Goal: Find specific page/section: Find specific page/section

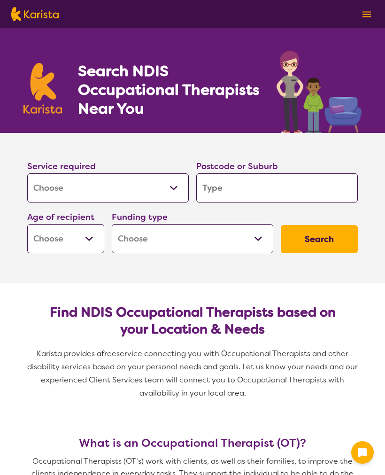
select select "[MEDICAL_DATA]"
click at [108, 197] on select "Allied Health Assistant Assessment ([MEDICAL_DATA] or [MEDICAL_DATA]) Behaviour…" at bounding box center [108, 187] width 162 height 29
click at [263, 183] on input "search" at bounding box center [277, 187] width 162 height 29
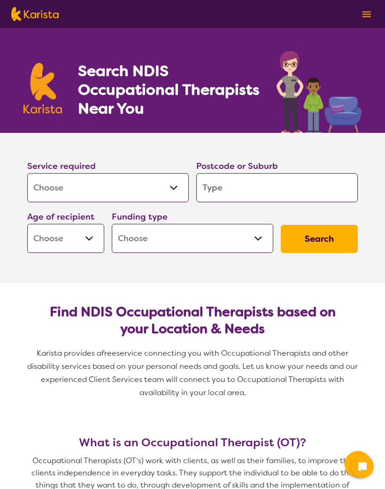
type input "2"
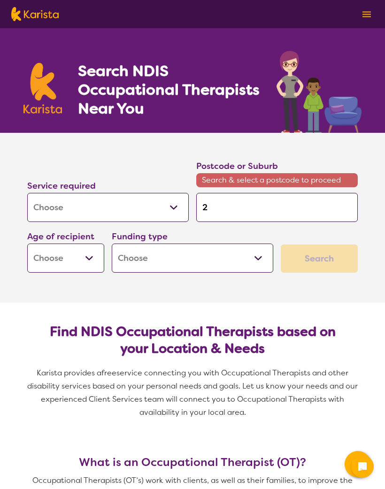
type input "21"
type input "217"
type input "2175"
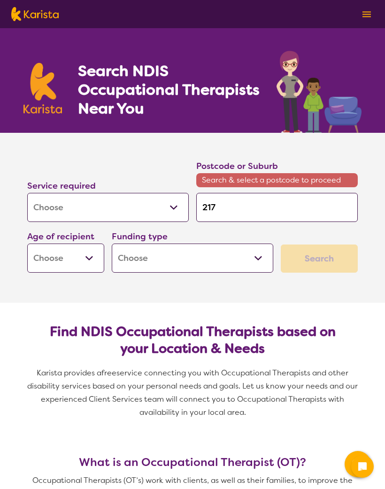
type input "2175"
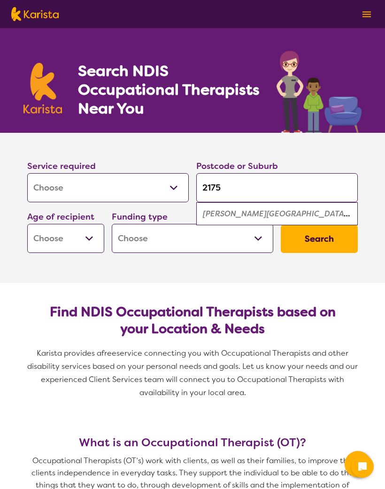
type input "217"
type input "21"
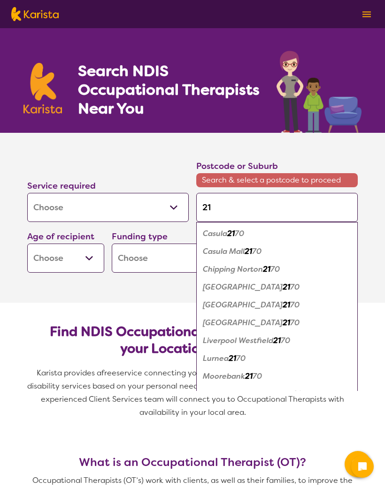
type input "216"
type input "2165"
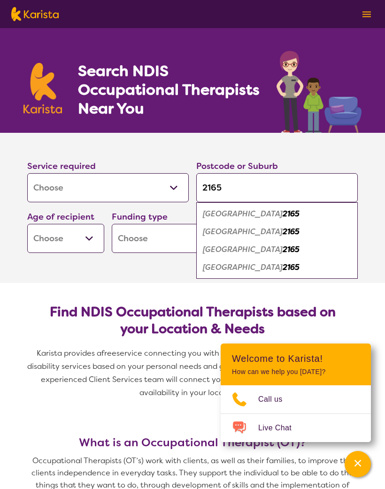
type input "2165"
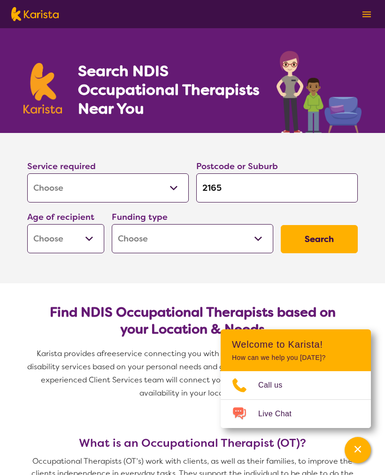
click at [270, 231] on select "Home Care Package (HCP) National Disability Insurance Scheme (NDIS) I don't know" at bounding box center [193, 238] width 162 height 29
click at [84, 238] on select "Early Childhood - 0 to 9 Child - 10 to 11 Adolescent - 12 to 17 Adult - 18 to 6…" at bounding box center [65, 238] width 77 height 29
select select "CH"
click at [329, 245] on button "Search" at bounding box center [319, 239] width 77 height 28
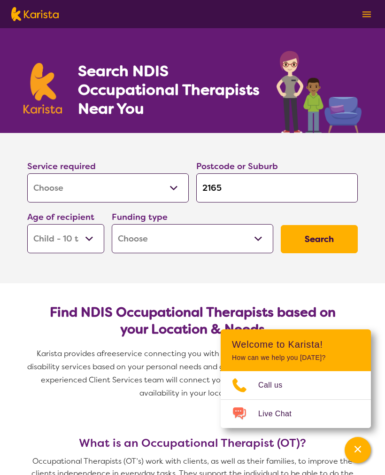
click at [251, 245] on select "Home Care Package (HCP) National Disability Insurance Scheme (NDIS) I don't know" at bounding box center [193, 238] width 162 height 29
click at [328, 242] on button "Search" at bounding box center [319, 239] width 77 height 28
click at [234, 238] on select "Home Care Package (HCP) National Disability Insurance Scheme (NDIS) I don't know" at bounding box center [193, 238] width 162 height 29
select select "i-don-t-know"
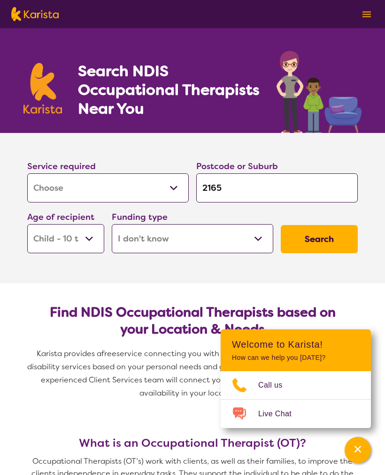
click at [332, 236] on button "Search" at bounding box center [319, 239] width 77 height 28
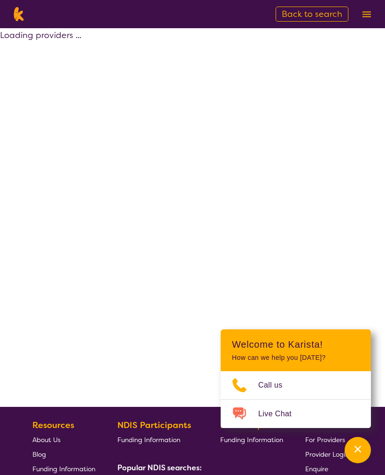
select select "[MEDICAL_DATA]"
select select "CH"
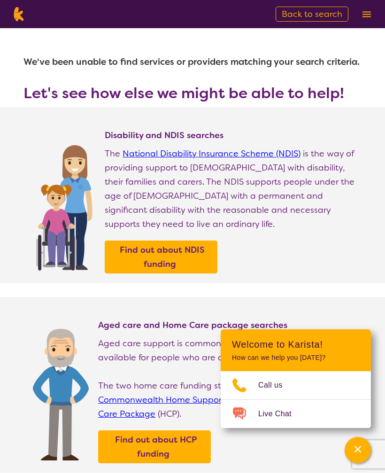
select select "[MEDICAL_DATA]"
select select "CH"
select select "i-don-t-know"
select select "[MEDICAL_DATA]"
select select "CH"
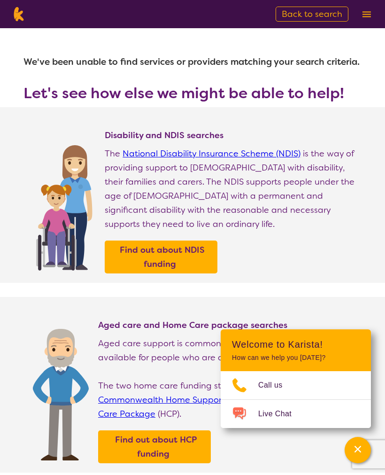
select select "i-don-t-know"
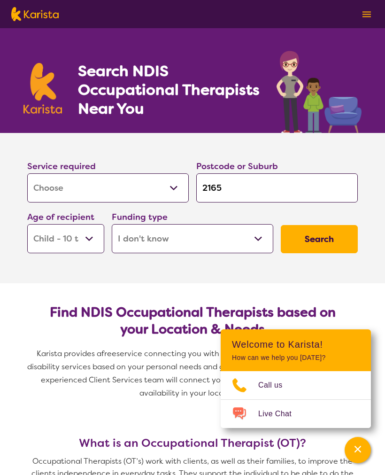
click at [218, 234] on select "Home Care Package (HCP) National Disability Insurance Scheme (NDIS) I don't know" at bounding box center [193, 238] width 162 height 29
select select "HCP"
click at [336, 238] on button "Search" at bounding box center [319, 239] width 77 height 28
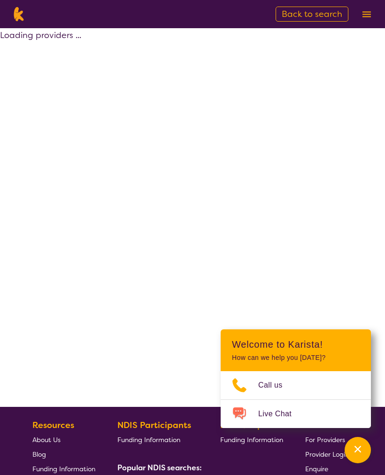
select select "HCP"
select select "[MEDICAL_DATA]"
select select "CH"
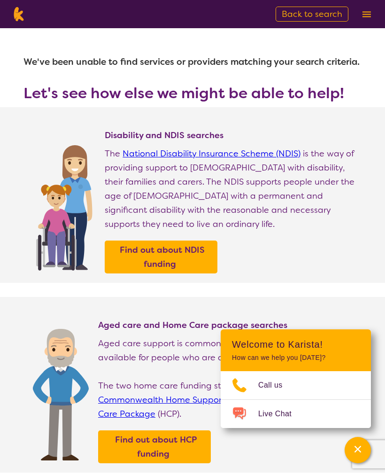
click at [311, 8] on link "Back to search" at bounding box center [312, 14] width 73 height 15
select select "[MEDICAL_DATA]"
select select "CH"
select select "HCP"
select select "[MEDICAL_DATA]"
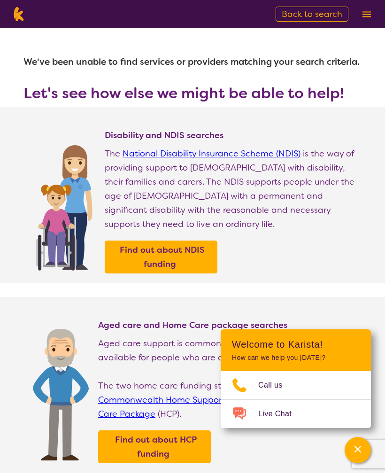
select select "CH"
select select "HCP"
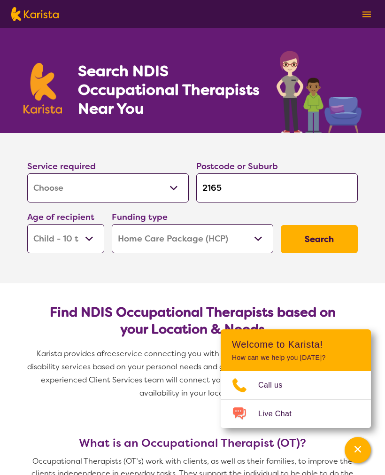
click at [67, 240] on select "Early Childhood - 0 to 9 Child - 10 to 11 Adolescent - 12 to 17 Adult - 18 to 6…" at bounding box center [65, 238] width 77 height 29
click at [337, 241] on button "Search" at bounding box center [319, 239] width 77 height 28
select select "HCP"
select select "[MEDICAL_DATA]"
select select "CH"
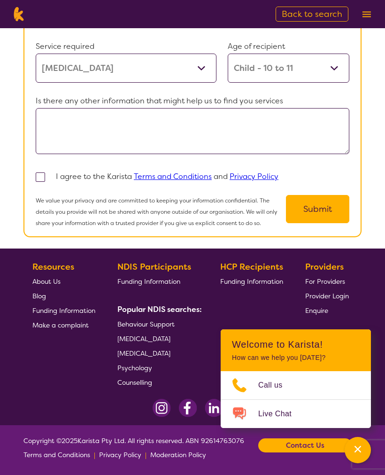
scroll to position [802, 0]
